Goal: Task Accomplishment & Management: Use online tool/utility

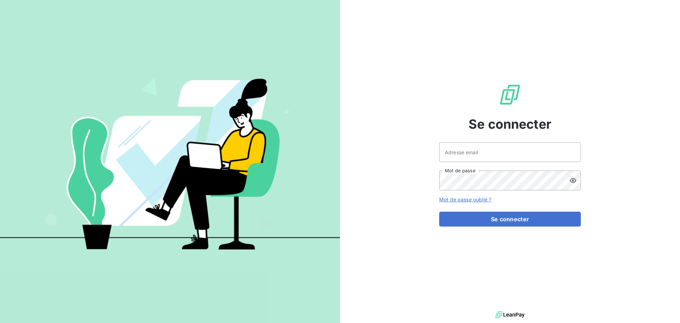
click at [506, 134] on div "Se connecter Adresse email Mot de passe Mot de passe oublié ? Se connecter" at bounding box center [510, 154] width 142 height 309
click at [514, 148] on input "Adresse email" at bounding box center [510, 152] width 142 height 20
click at [537, 160] on div "Adresse email Mot de passe" at bounding box center [510, 166] width 142 height 48
click at [531, 154] on input "Adresse email" at bounding box center [510, 152] width 142 height 20
paste input "[EMAIL_ADDRESS][DOMAIN_NAME]"
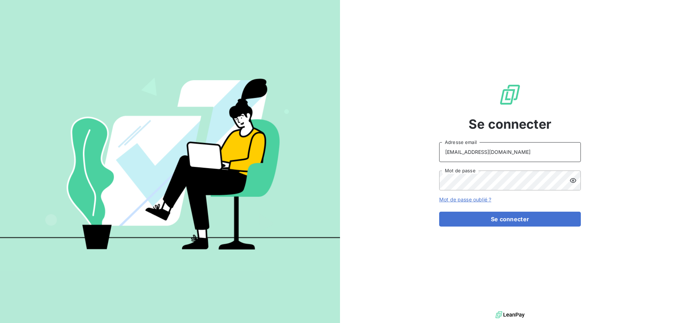
type input "[EMAIL_ADDRESS][DOMAIN_NAME]"
click at [439, 211] on button "Se connecter" at bounding box center [510, 218] width 142 height 15
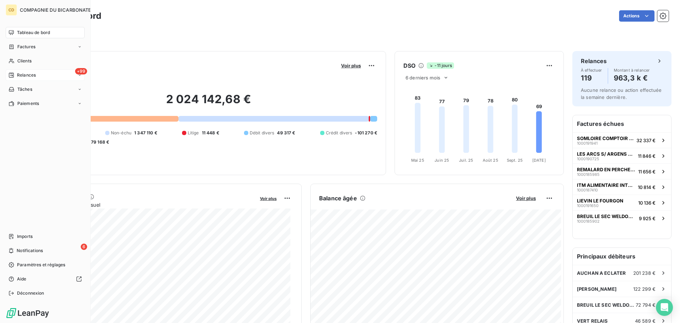
click at [27, 78] on span "Relances" at bounding box center [26, 75] width 19 height 6
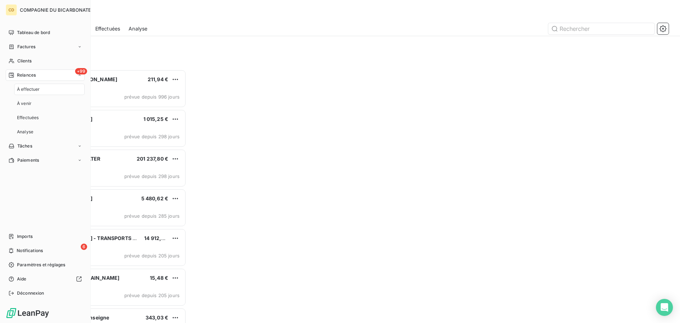
scroll to position [248, 147]
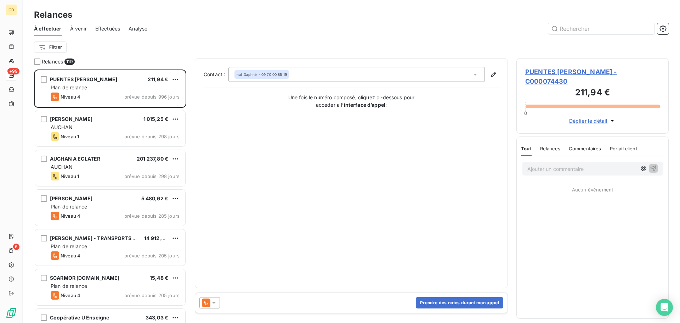
click at [106, 30] on span "Effectuées" at bounding box center [107, 28] width 25 height 7
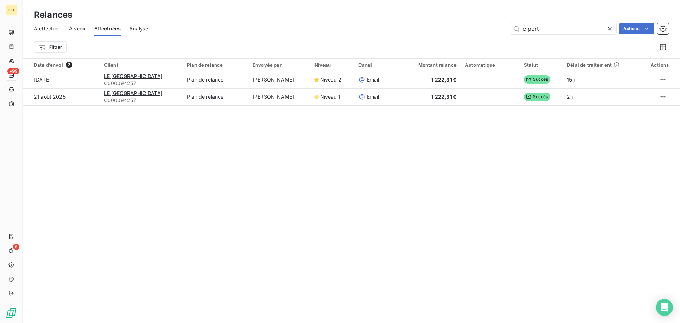
drag, startPoint x: 546, startPoint y: 26, endPoint x: 489, endPoint y: 43, distance: 59.5
click at [489, 43] on div "À effectuer À venir Effectuées Analyse le port Actions Filtrer" at bounding box center [351, 39] width 657 height 37
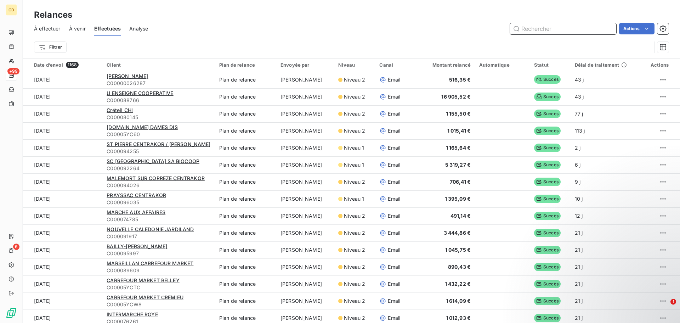
click at [539, 29] on input "text" at bounding box center [563, 28] width 106 height 11
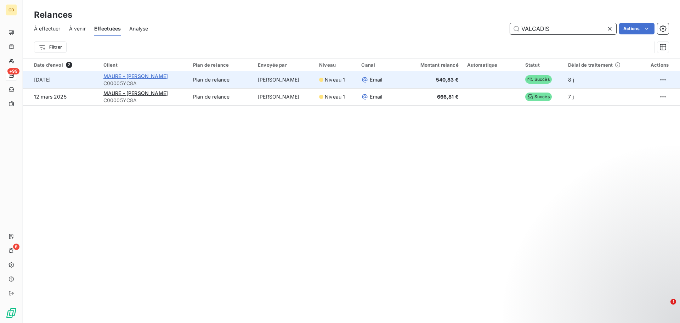
type input "VALCADIS"
click at [118, 77] on span "MAURE - [PERSON_NAME]" at bounding box center [135, 76] width 64 height 6
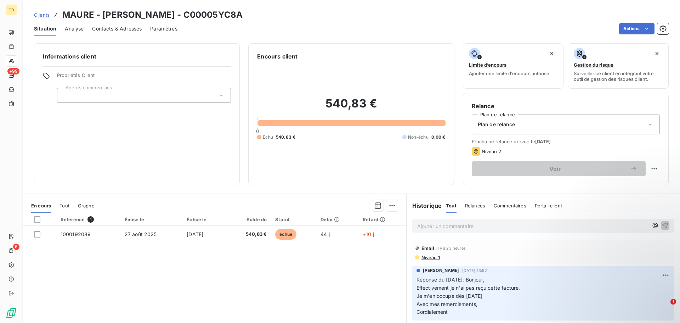
click at [467, 224] on p "Ajouter un commentaire ﻿" at bounding box center [532, 225] width 231 height 9
click at [509, 223] on p "[PERSON_NAME] :" at bounding box center [532, 225] width 231 height 8
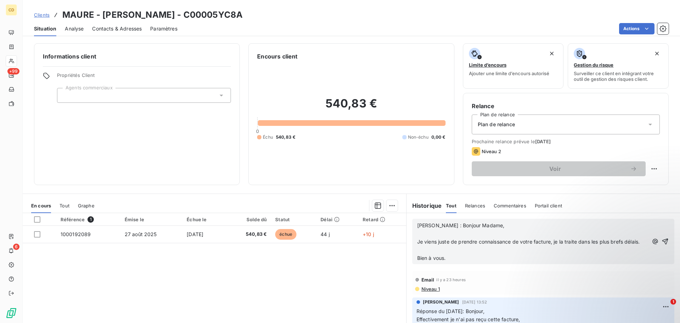
click at [447, 240] on span "Je viens juste de prendre connaissance de votre facture, je la traite dans les …" at bounding box center [528, 241] width 223 height 6
click at [436, 233] on p "﻿" at bounding box center [532, 234] width 231 height 8
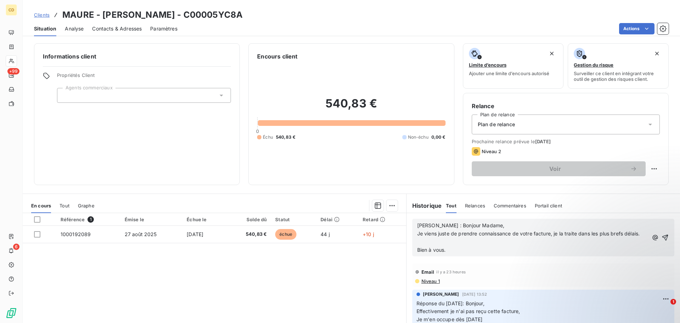
click at [438, 246] on p "﻿" at bounding box center [532, 242] width 231 height 8
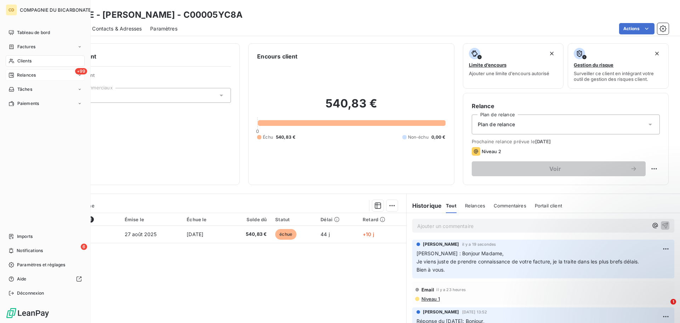
click at [32, 70] on div "+99 Relances" at bounding box center [45, 74] width 79 height 11
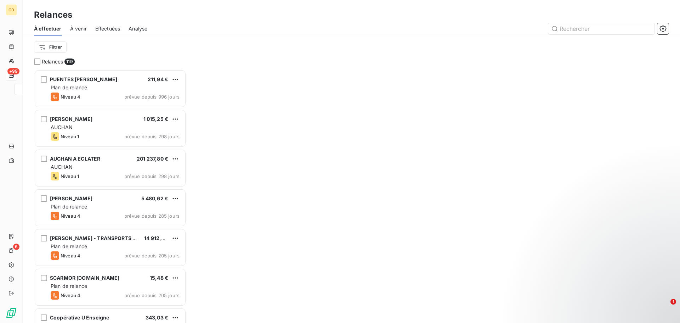
scroll to position [248, 147]
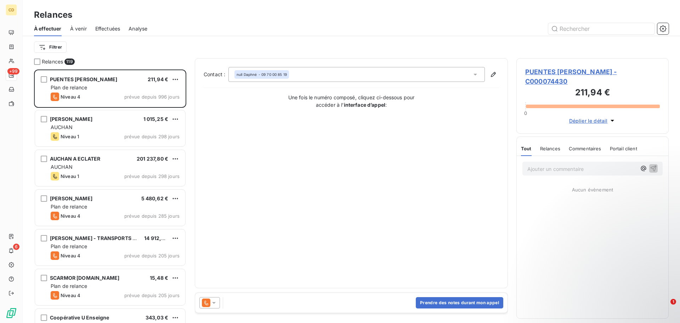
click at [116, 28] on span "Effectuées" at bounding box center [107, 28] width 25 height 7
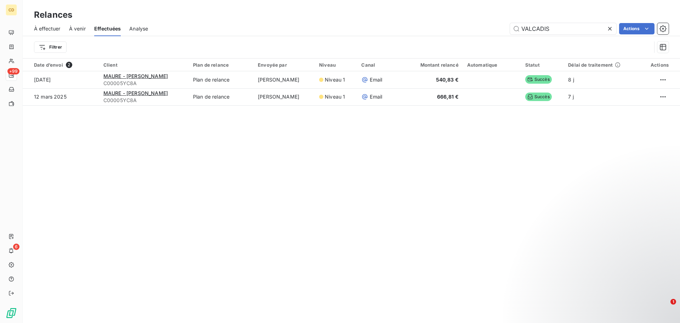
drag, startPoint x: 570, startPoint y: 22, endPoint x: 493, endPoint y: 36, distance: 77.7
click at [493, 36] on div "À effectuer À venir Effectuées Analyse VALCADIS Actions" at bounding box center [351, 28] width 657 height 15
click at [578, 24] on input "VALCADIS" at bounding box center [563, 28] width 106 height 11
click at [608, 26] on icon at bounding box center [609, 28] width 7 height 7
click at [609, 30] on input "VALCADIS" at bounding box center [563, 28] width 106 height 11
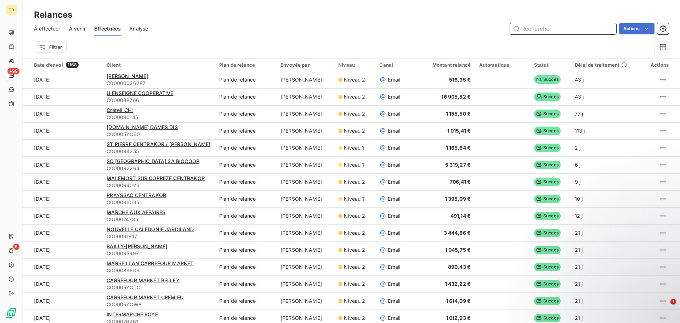
click at [556, 29] on input "text" at bounding box center [563, 28] width 106 height 11
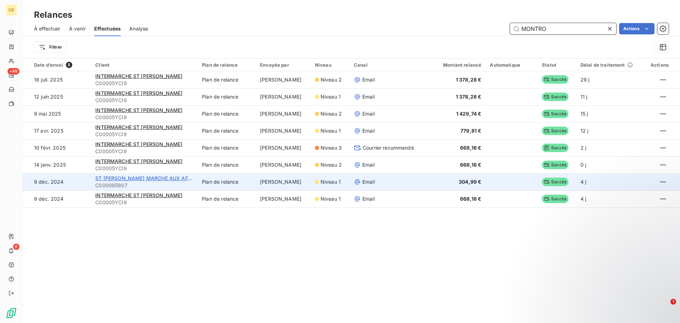
type input "MONTRO"
click at [147, 177] on span "ST [PERSON_NAME] MARCHE AUX AFFAIR" at bounding box center [146, 178] width 103 height 6
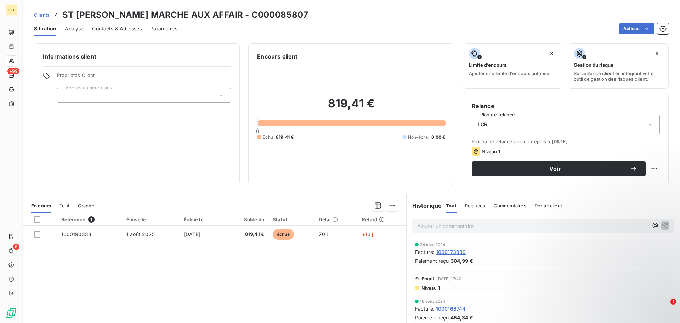
click at [436, 227] on p "Ajouter un commentaire ﻿" at bounding box center [532, 225] width 231 height 9
